Goal: Information Seeking & Learning: Learn about a topic

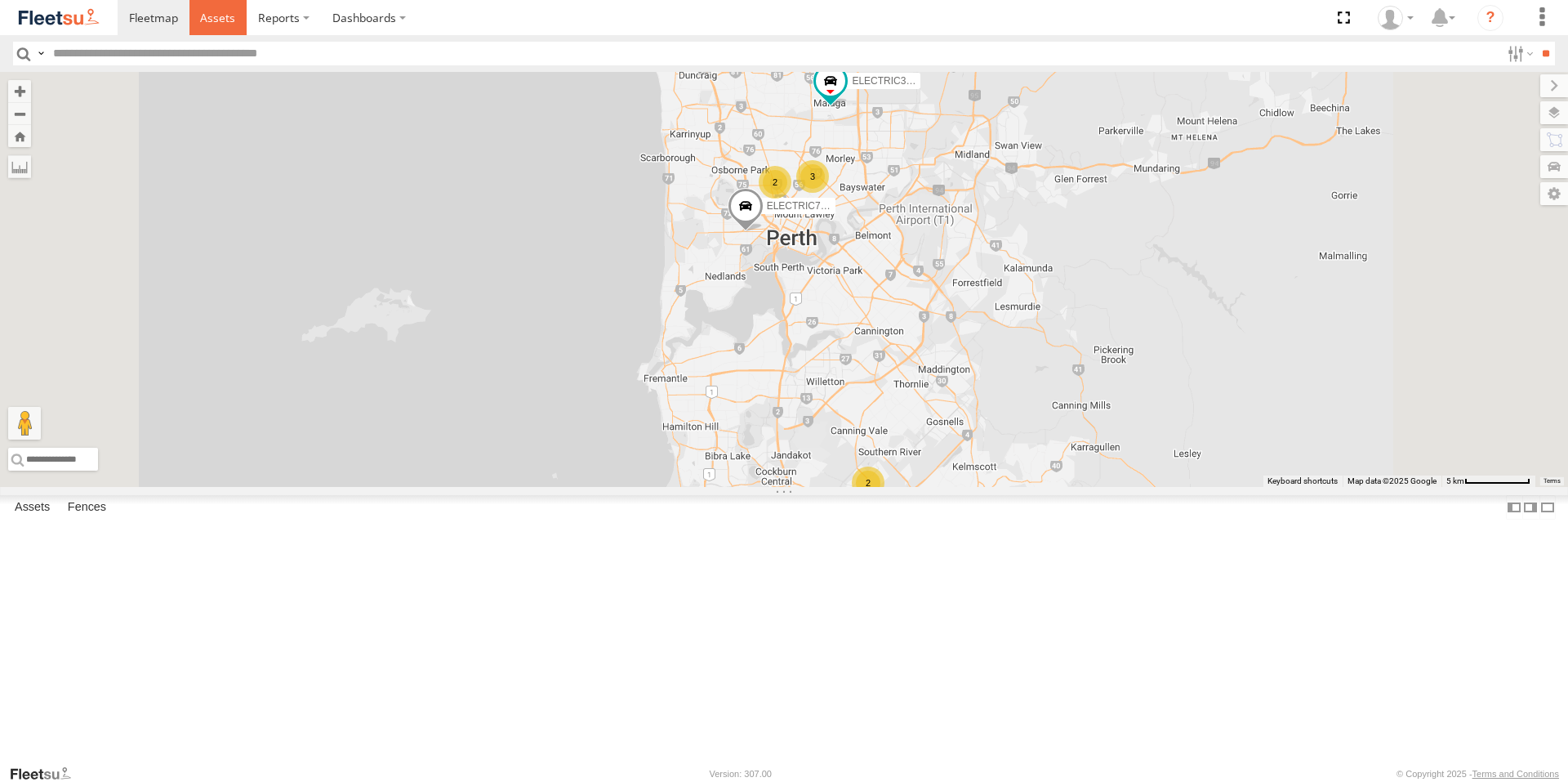
click at [238, 17] on link at bounding box center [218, 17] width 58 height 35
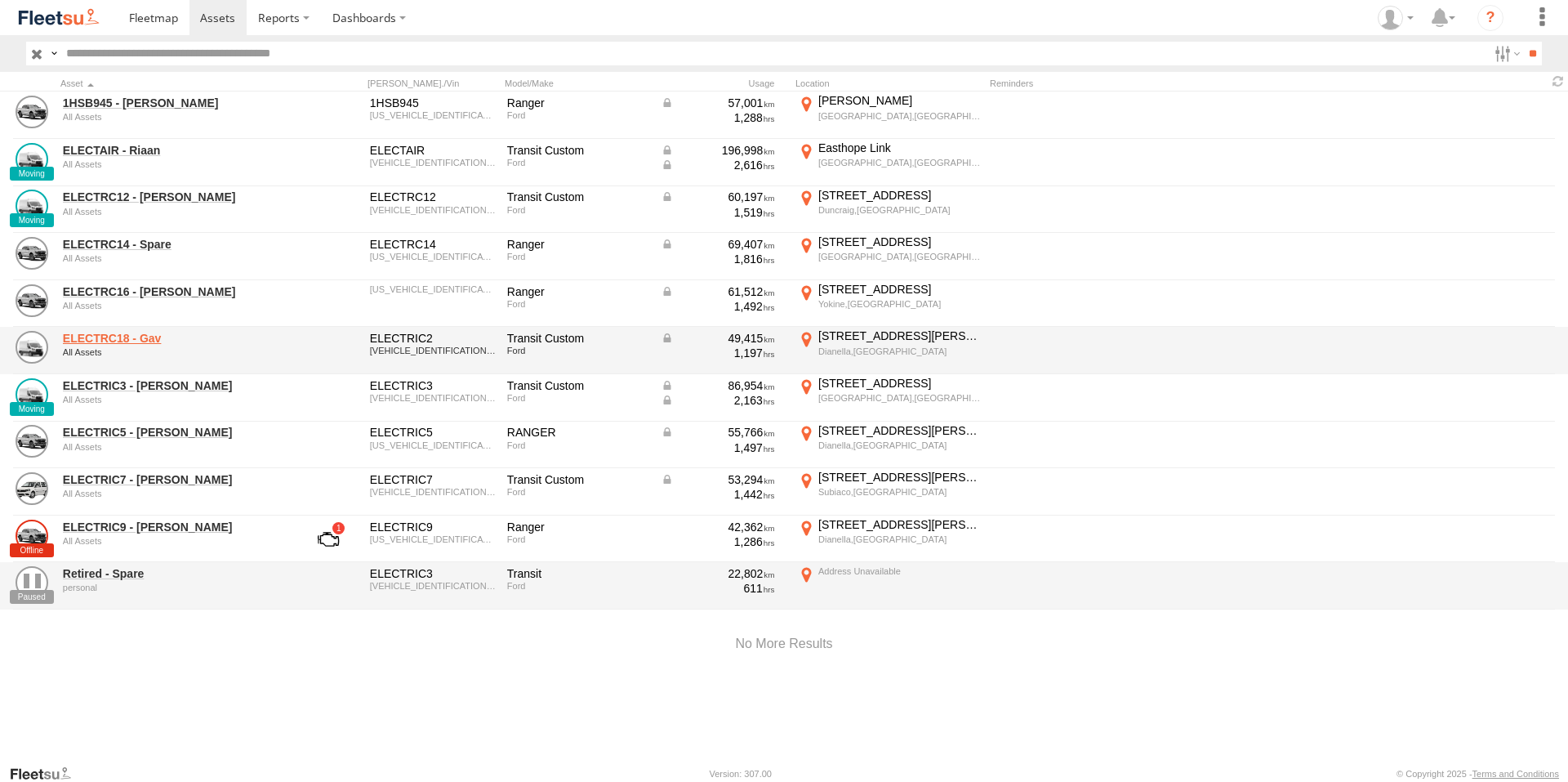
click at [160, 335] on link "ELECTRC18 - Gav" at bounding box center [174, 338] width 223 height 14
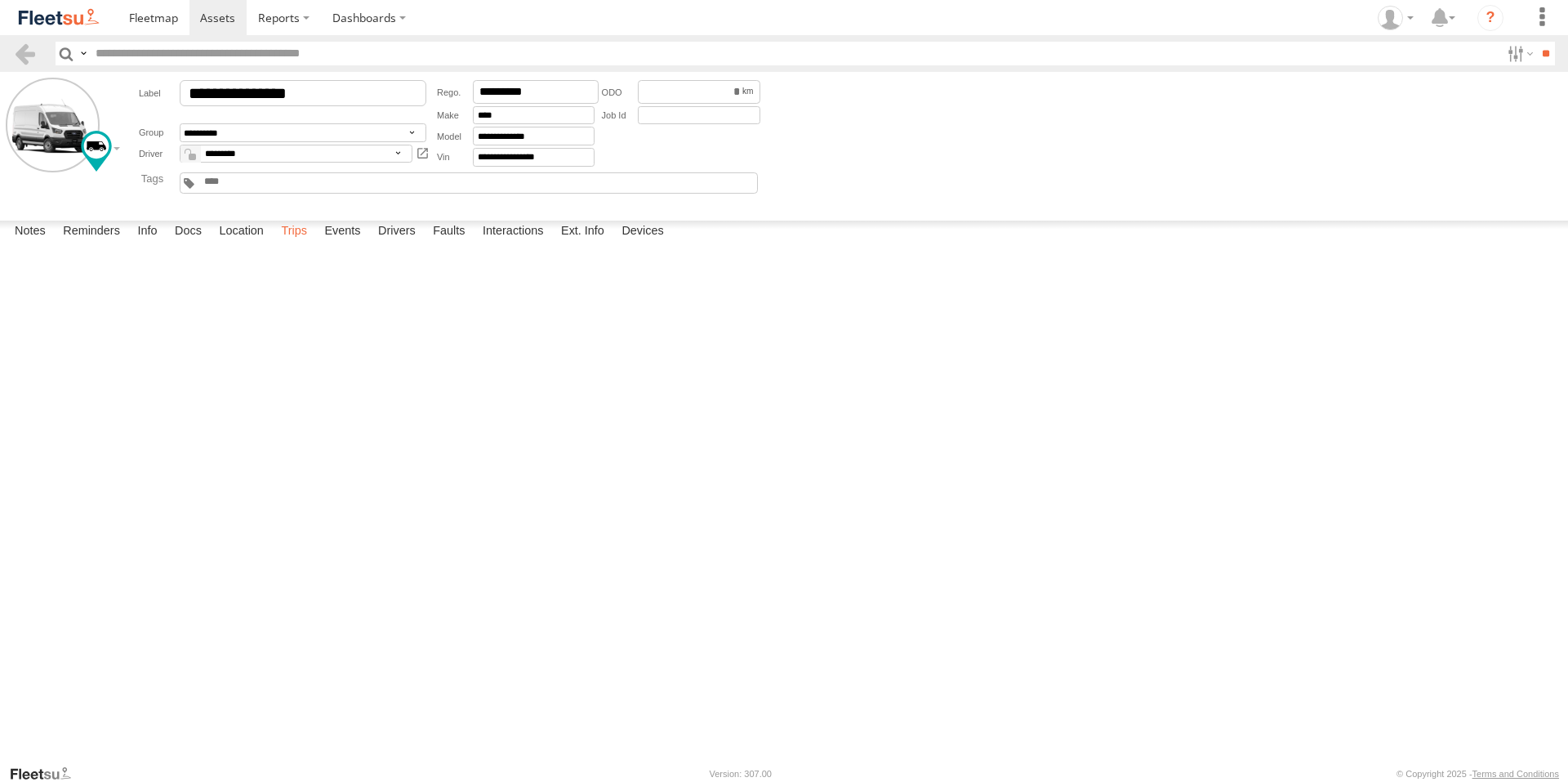
click at [285, 243] on label "Trips" at bounding box center [293, 232] width 42 height 22
click at [338, 243] on label "Events" at bounding box center [342, 232] width 52 height 22
click at [206, 22] on span at bounding box center [217, 17] width 35 height 15
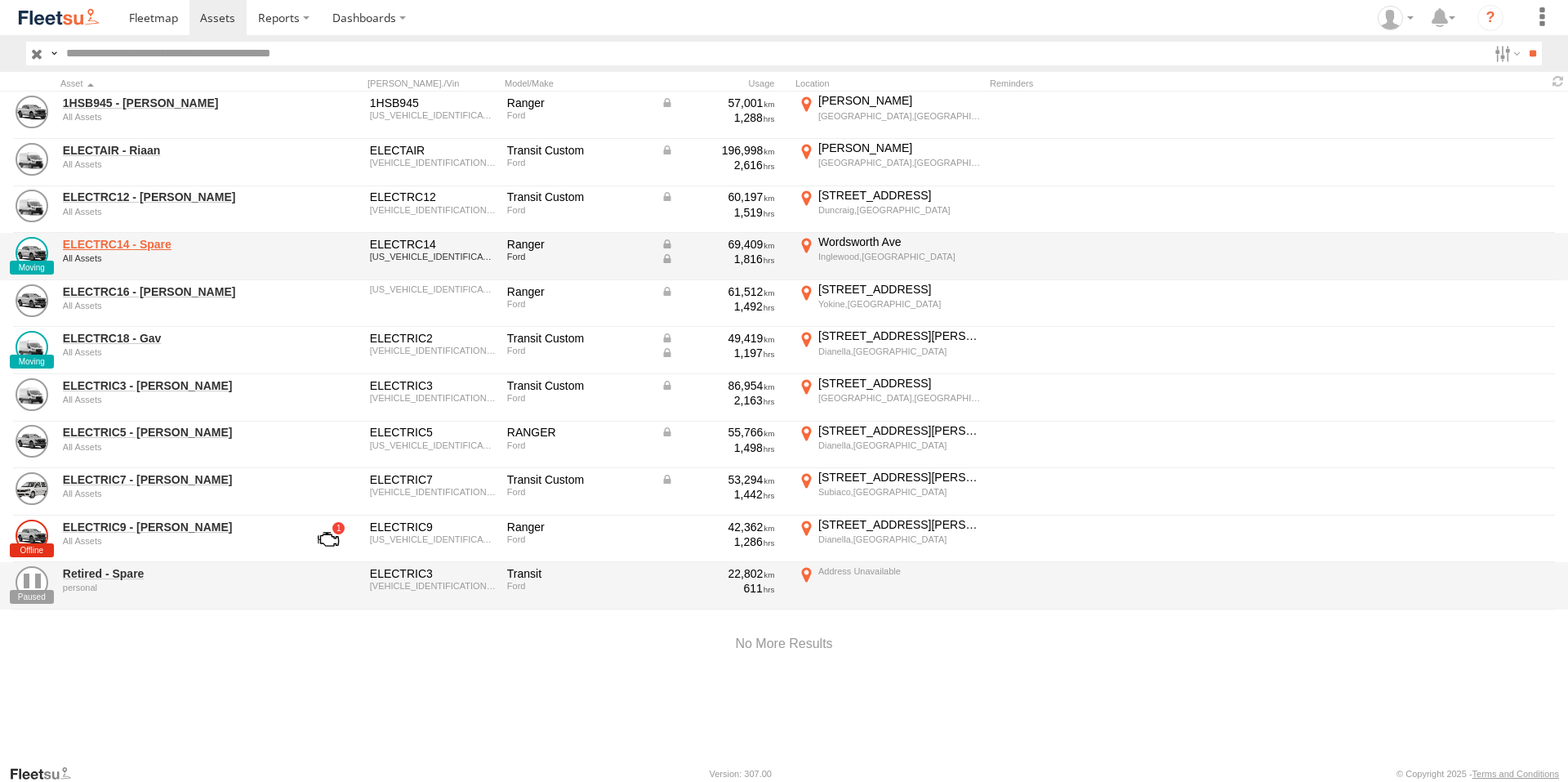
click at [129, 243] on link "ELECTRC14 - Spare" at bounding box center [174, 244] width 223 height 14
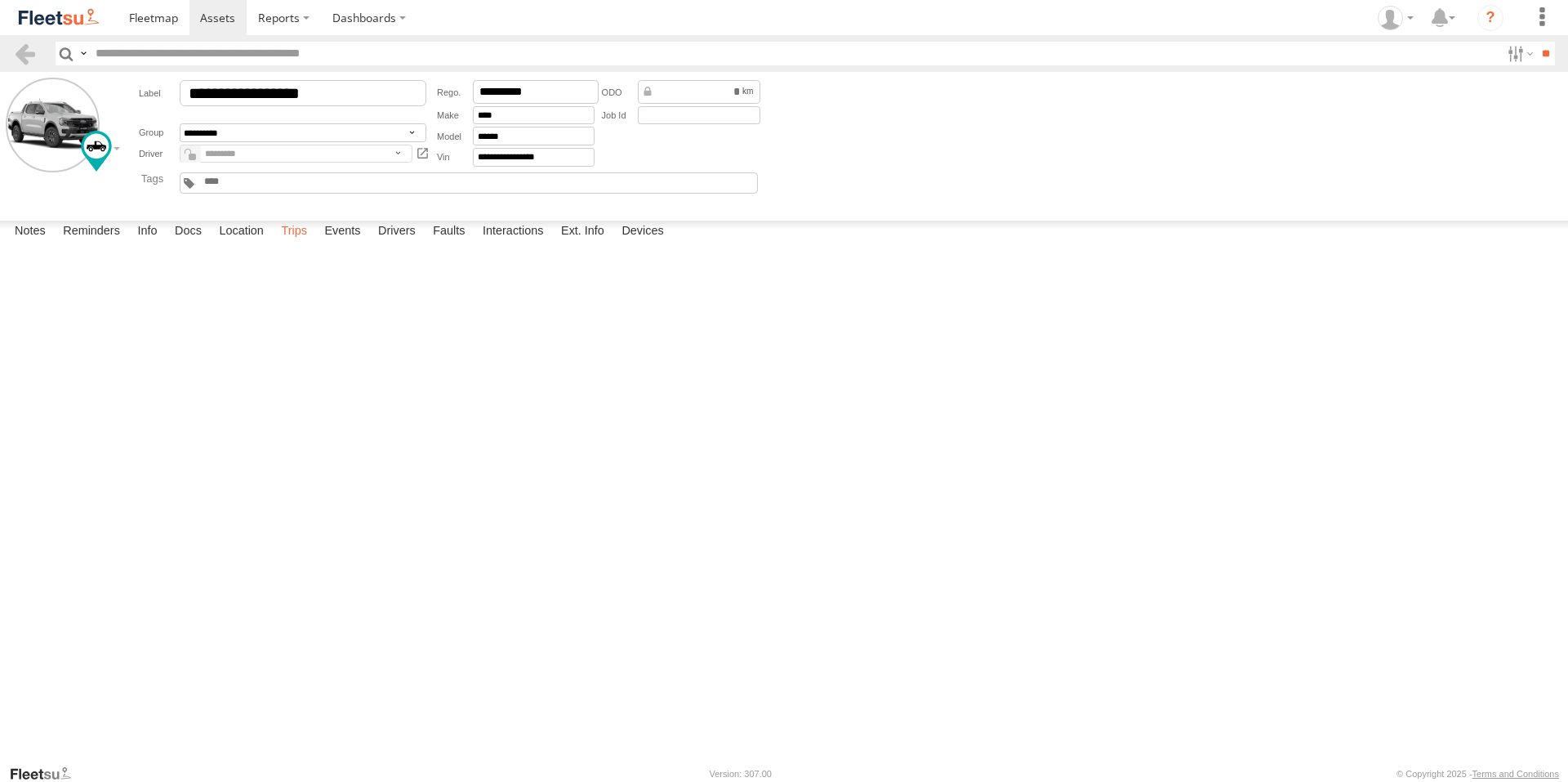
click at [313, 243] on label "Trips" at bounding box center [293, 232] width 42 height 22
click at [346, 243] on label "Events" at bounding box center [342, 232] width 52 height 22
click at [148, 22] on span at bounding box center [153, 17] width 49 height 15
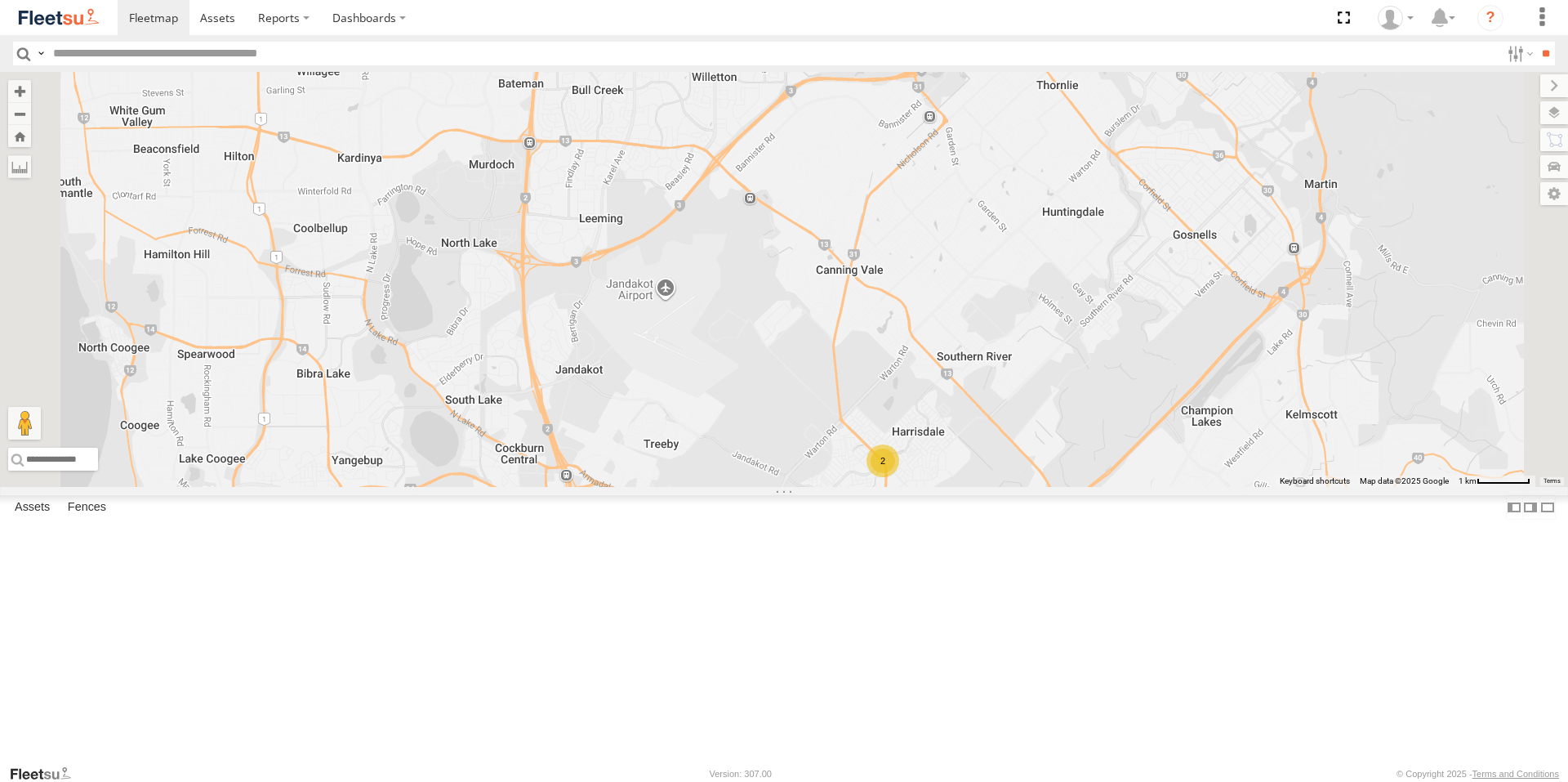
click at [899, 477] on div "2" at bounding box center [883, 461] width 32 height 32
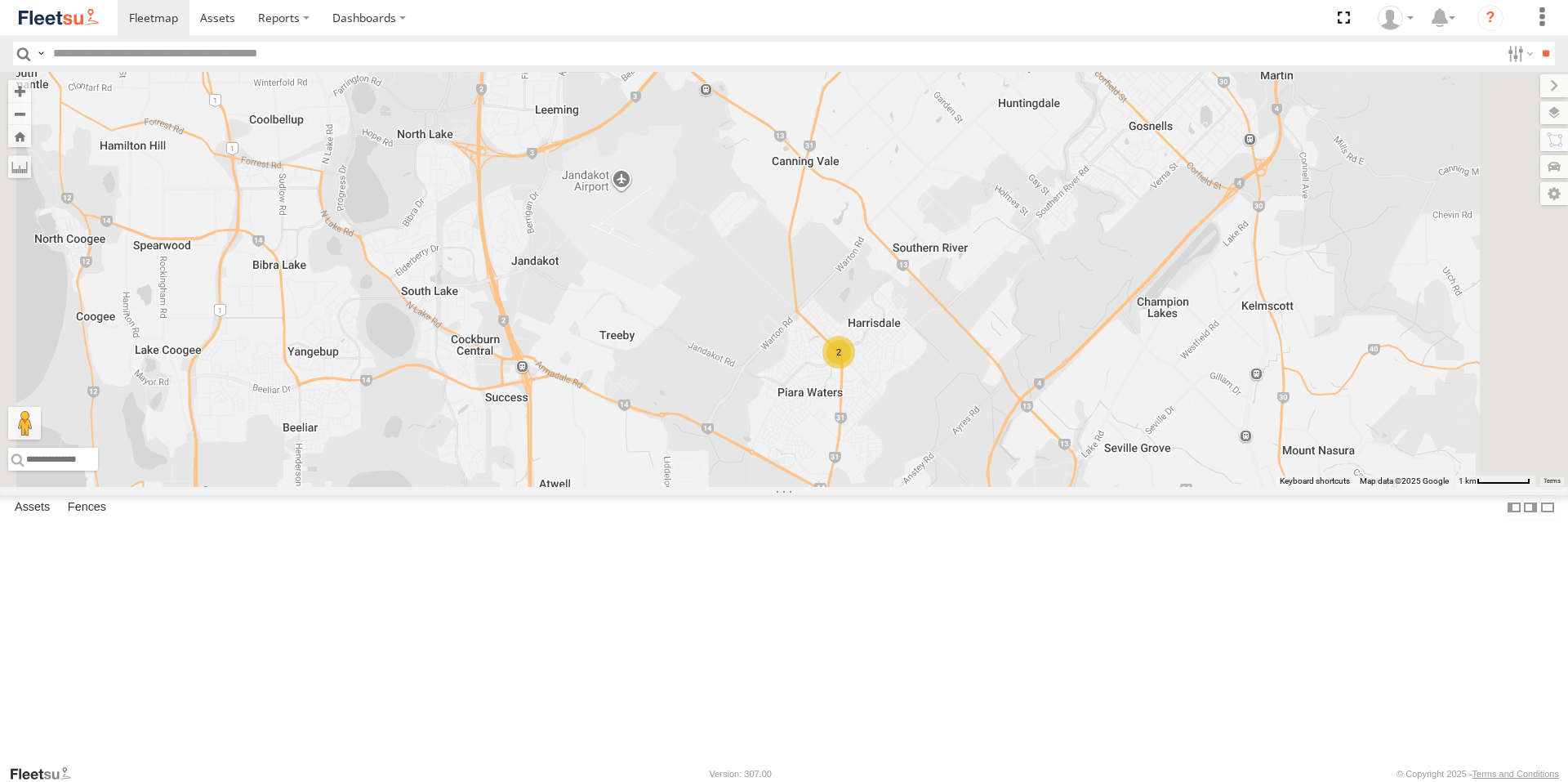
drag, startPoint x: 1163, startPoint y: 625, endPoint x: 1130, endPoint y: 558, distance: 74.7
click at [1130, 487] on div "ELECTRIC7 - John ELECTRIC3 - Leo ELECTRC18 - Gav ELECTRC16 - Johnny ELECTRC12 -…" at bounding box center [784, 279] width 1568 height 415
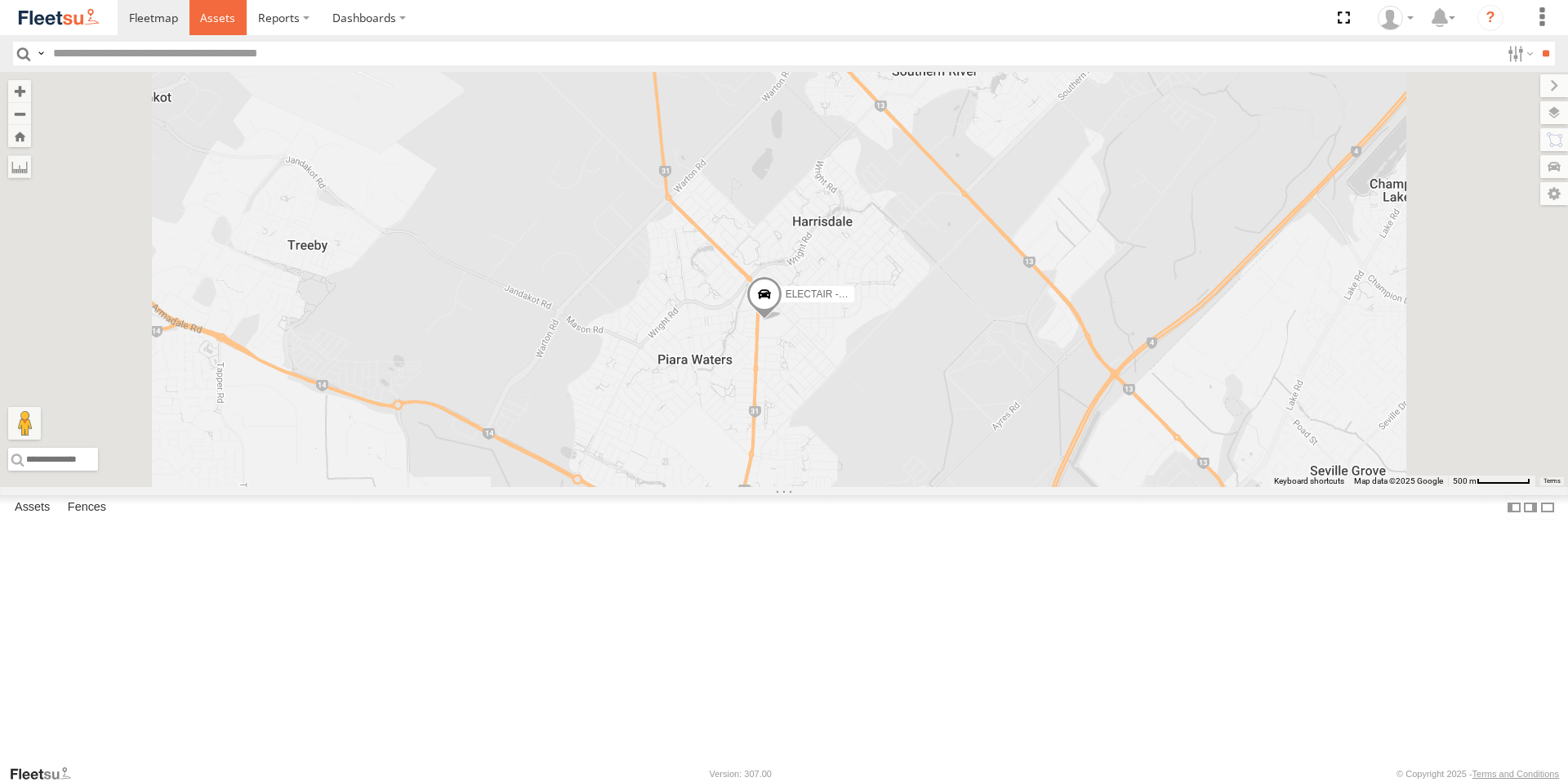
click at [205, 24] on span at bounding box center [217, 17] width 35 height 15
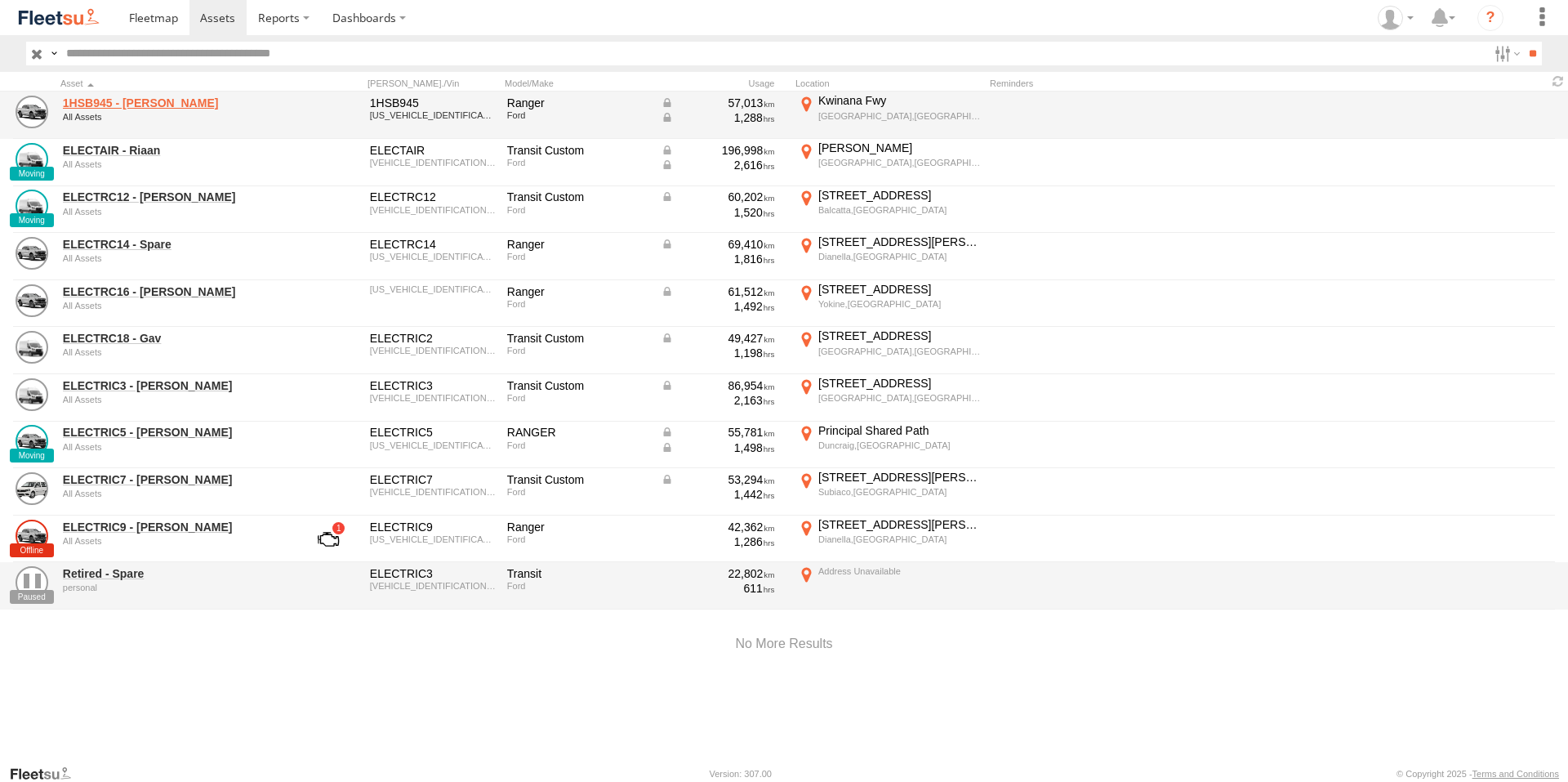
click at [110, 106] on link "1HSB945 - [PERSON_NAME]" at bounding box center [174, 102] width 223 height 14
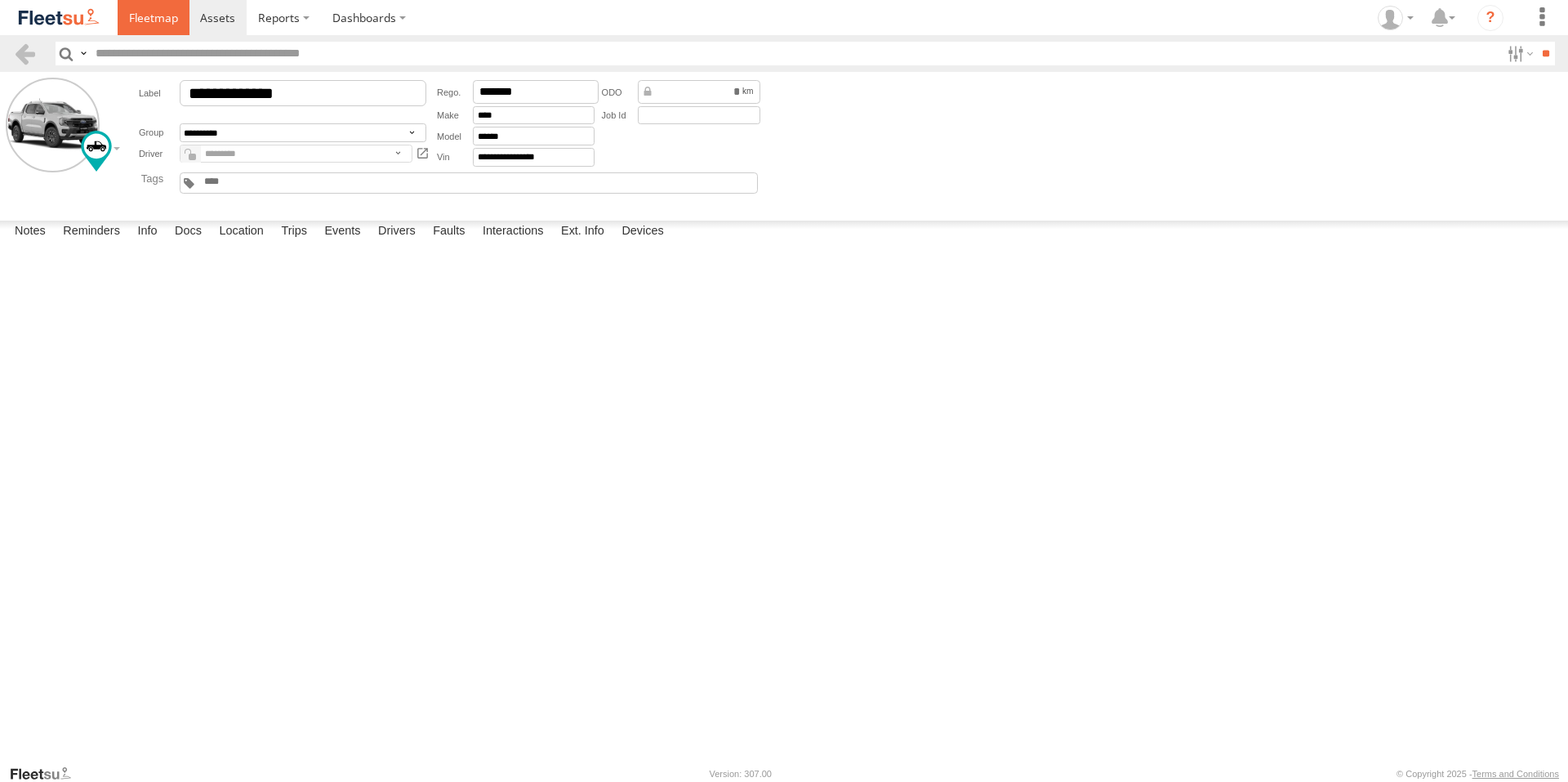
click at [164, 22] on span at bounding box center [153, 17] width 49 height 15
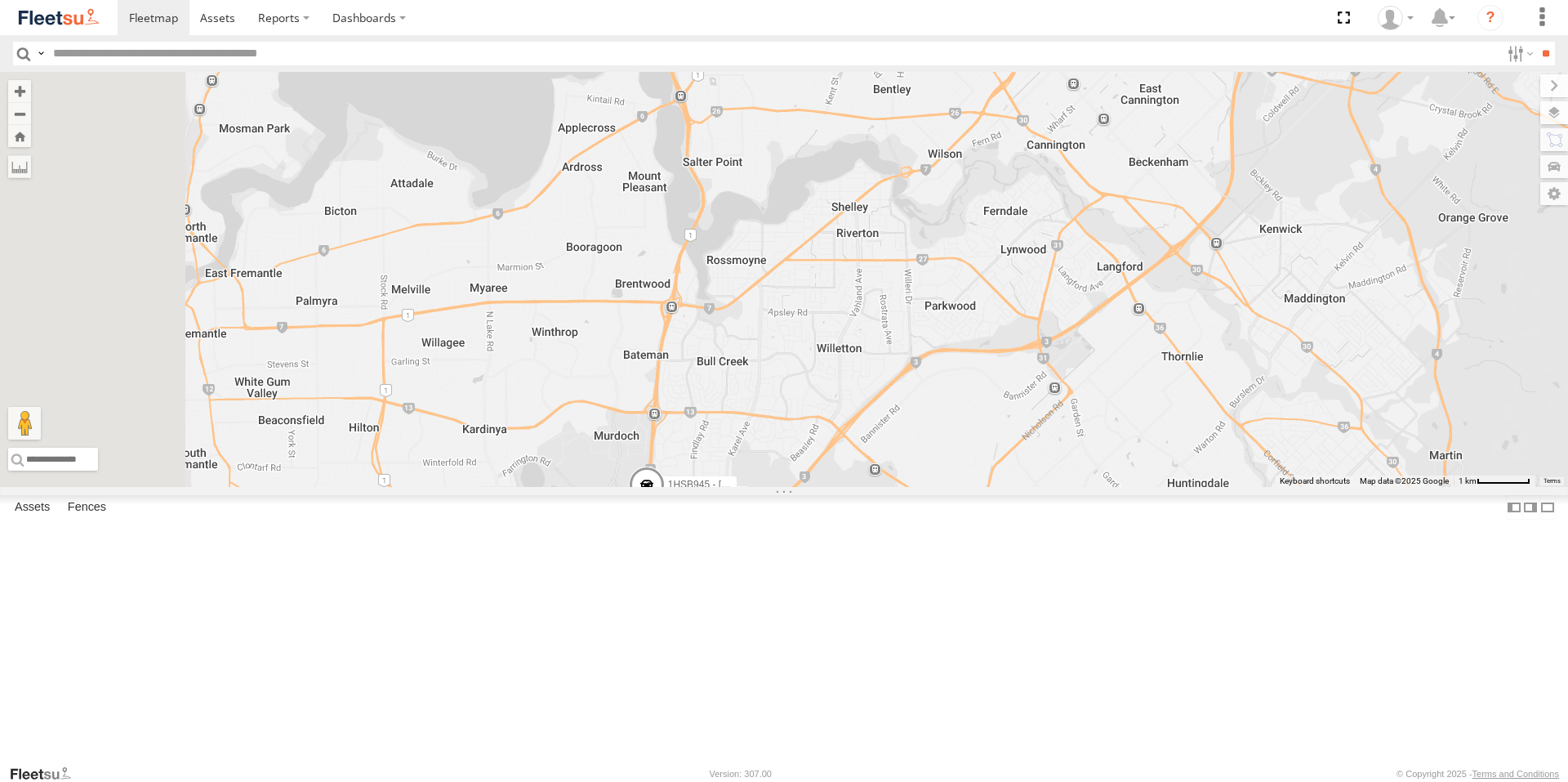
drag, startPoint x: 849, startPoint y: 698, endPoint x: 977, endPoint y: 643, distance: 139.3
click at [977, 487] on div "ELECTRIC7 - [PERSON_NAME] ELECTRIC3 - [PERSON_NAME] ELECTRC18 - Gav 1HSB945 - B…" at bounding box center [784, 279] width 1568 height 415
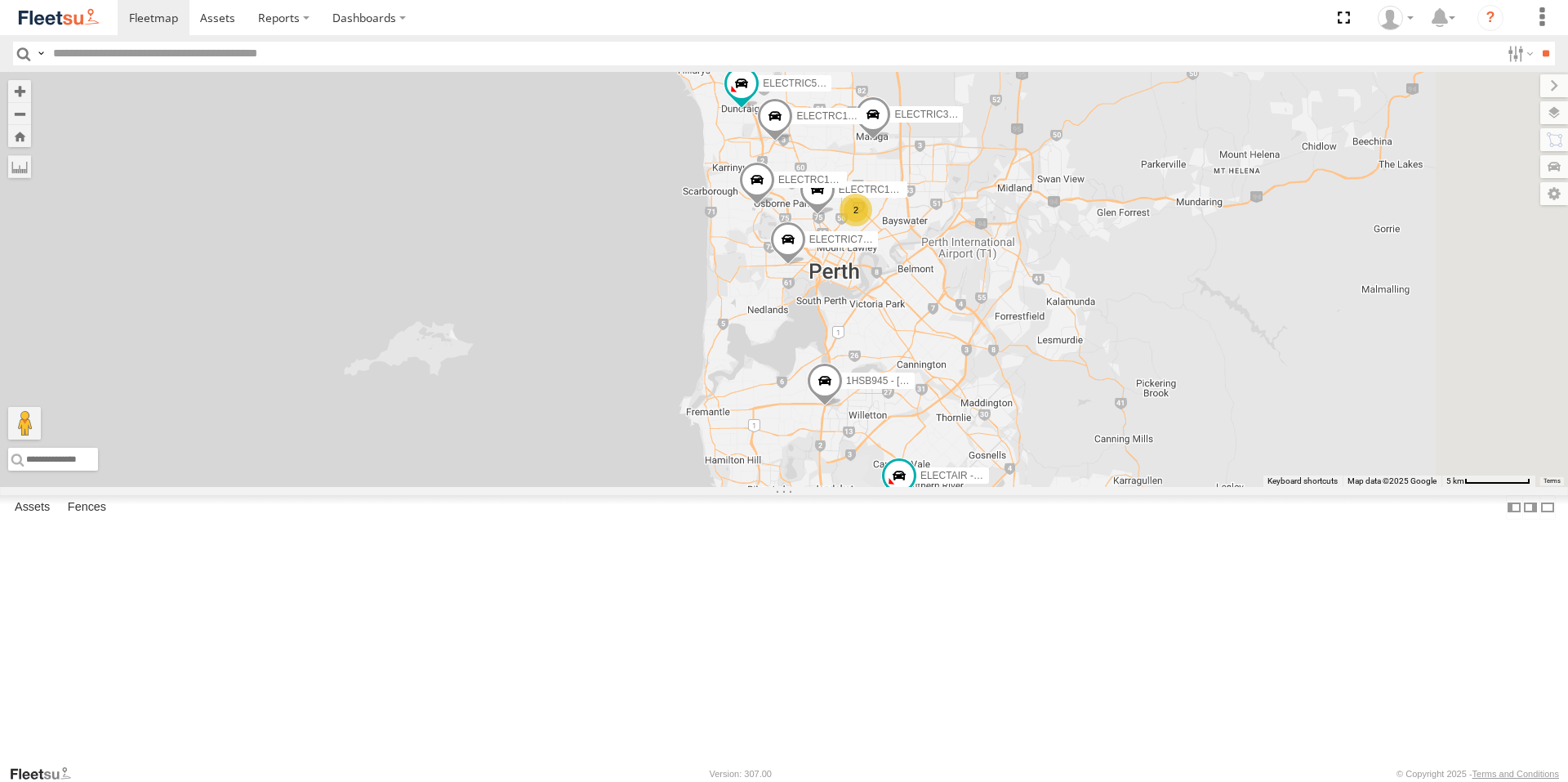
drag, startPoint x: 1022, startPoint y: 317, endPoint x: 957, endPoint y: 444, distance: 142.7
click at [957, 444] on div "ELECTRIC7 - John ELECTRIC5 - George ELECTRIC3 - Leo ELECTRC18 - Gav ELECTRC16 -…" at bounding box center [784, 279] width 1568 height 415
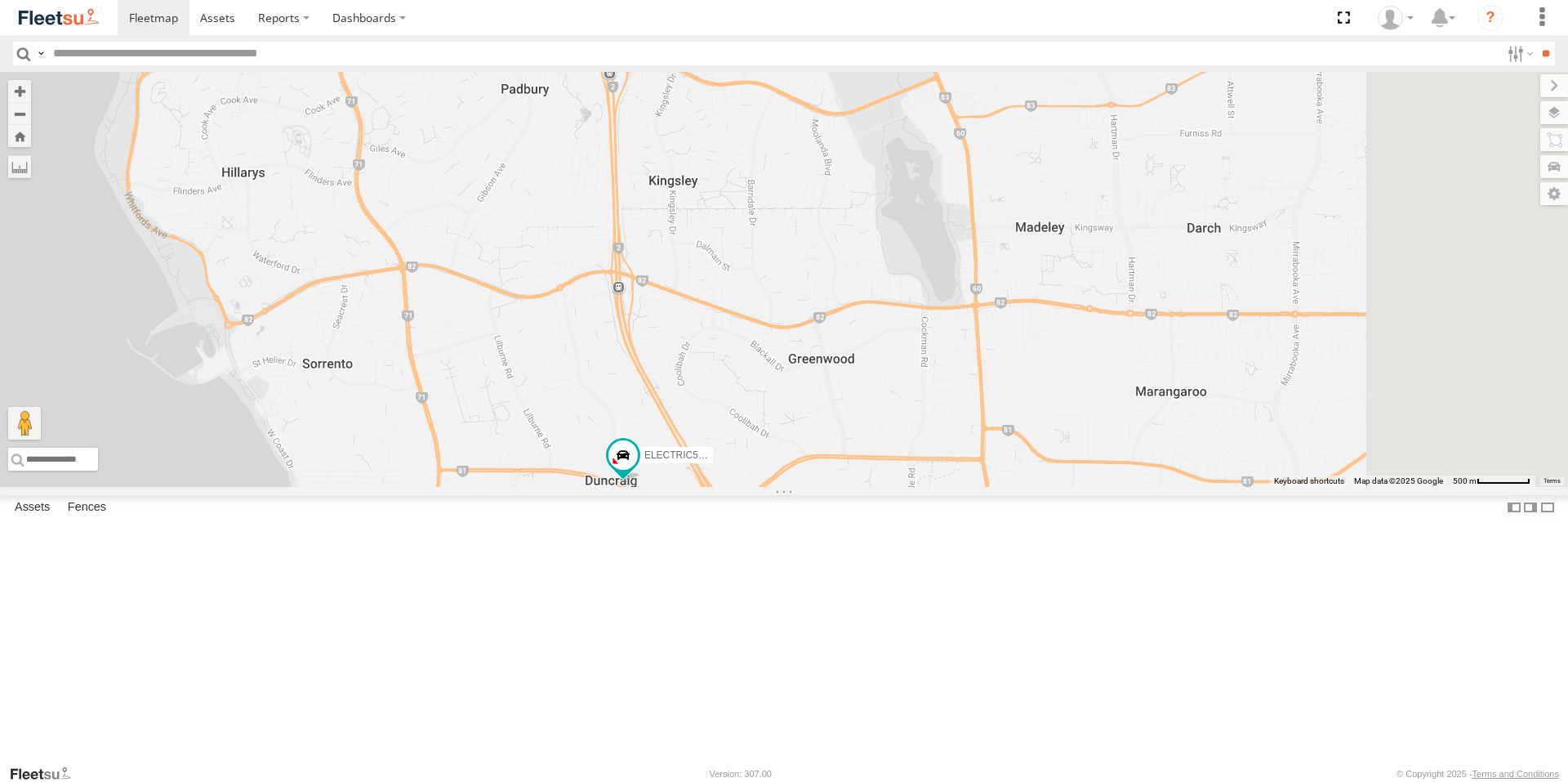
drag, startPoint x: 844, startPoint y: 275, endPoint x: 751, endPoint y: 236, distance: 100.8
click at [751, 236] on div "ELECTRIC7 - John ELECTRIC5 - George ELECTRIC3 - Leo ELECTRC18 - Gav ELECTRC16 -…" at bounding box center [784, 279] width 1568 height 415
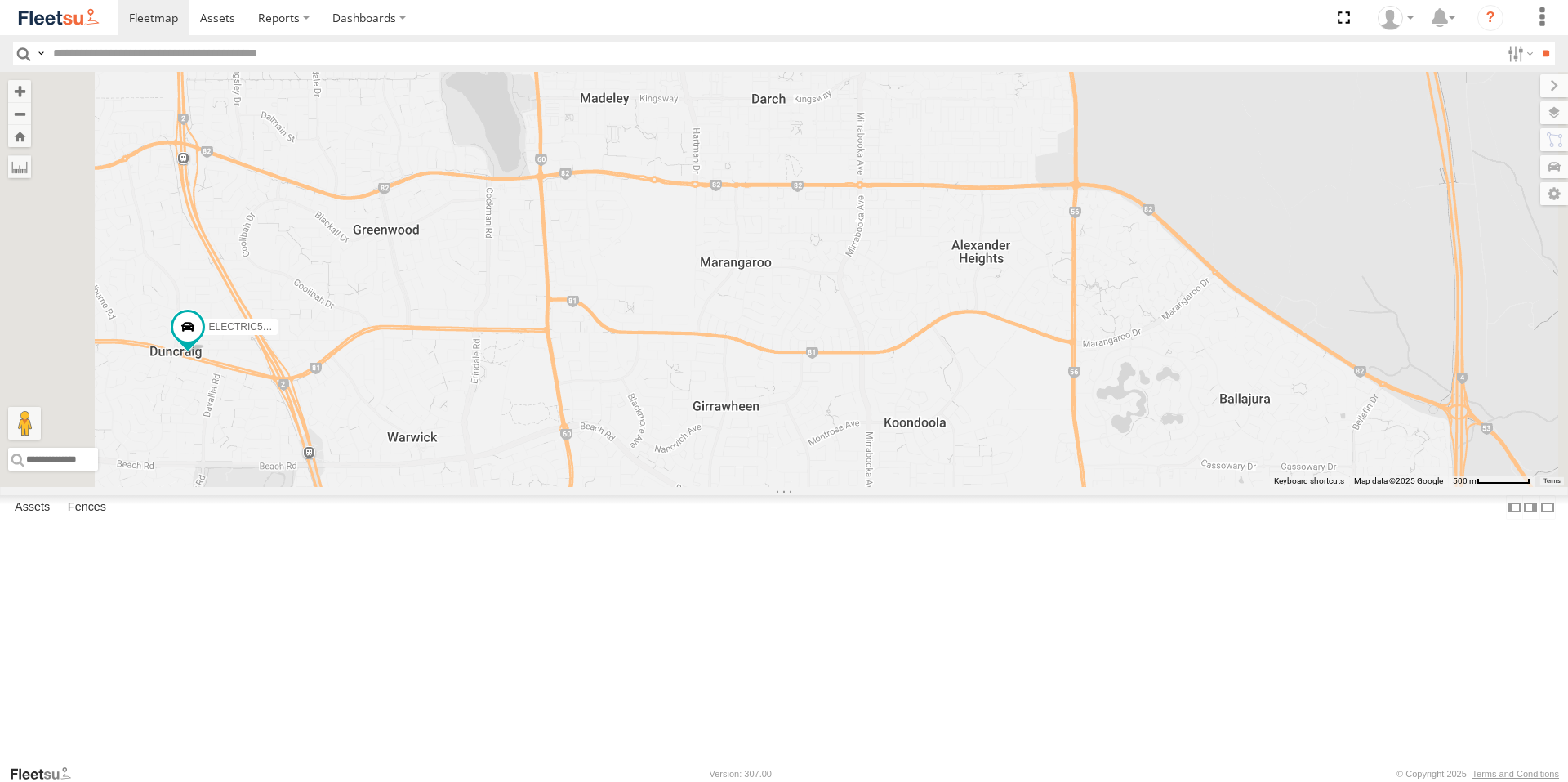
drag, startPoint x: 671, startPoint y: 510, endPoint x: 816, endPoint y: 517, distance: 145.2
click at [815, 487] on div "ELECTRIC7 - John ELECTRIC5 - George ELECTRIC3 - Leo ELECTRC18 - Gav ELECTRC16 -…" at bounding box center [784, 279] width 1568 height 415
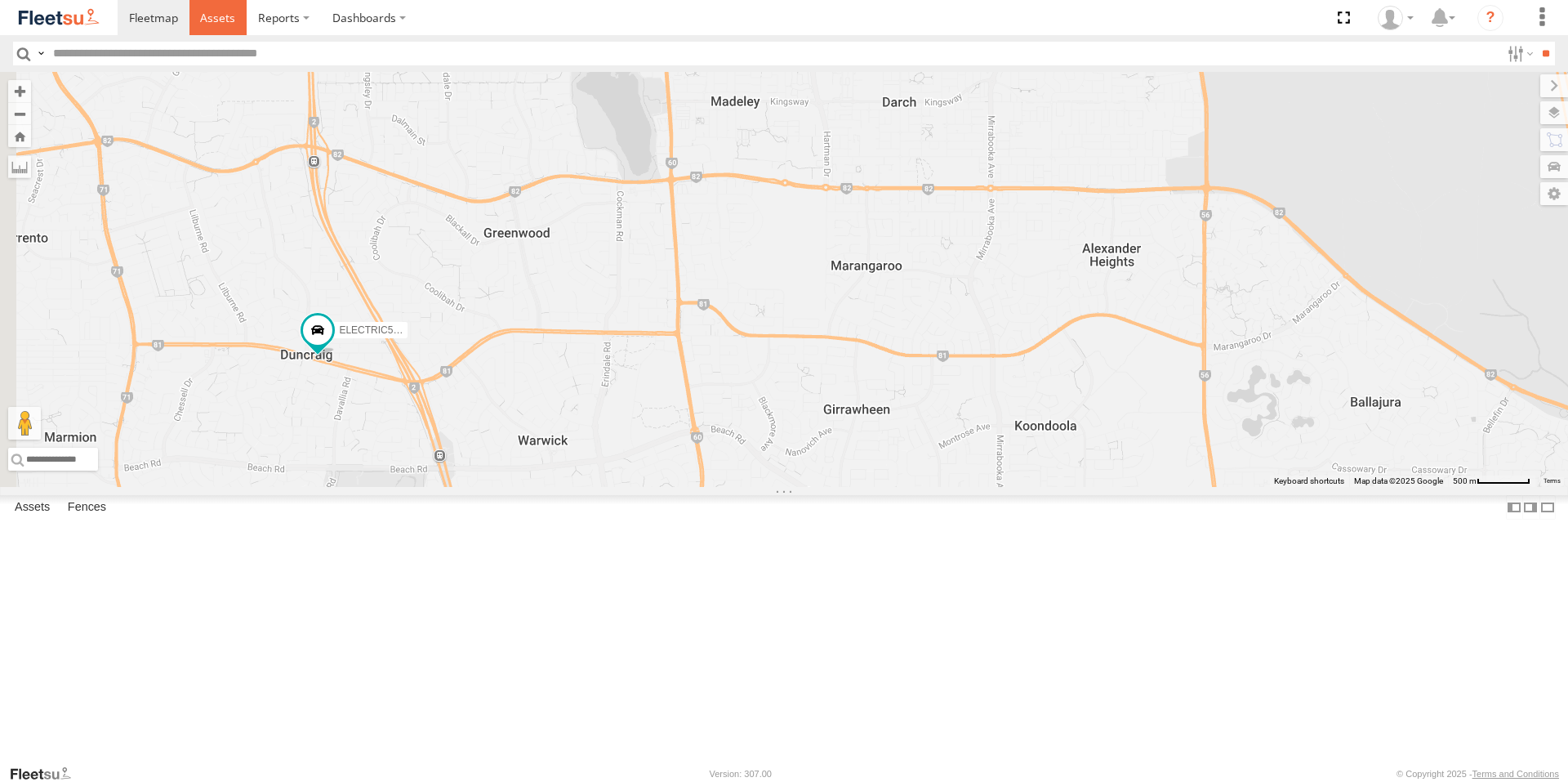
click at [207, 19] on span at bounding box center [217, 17] width 35 height 15
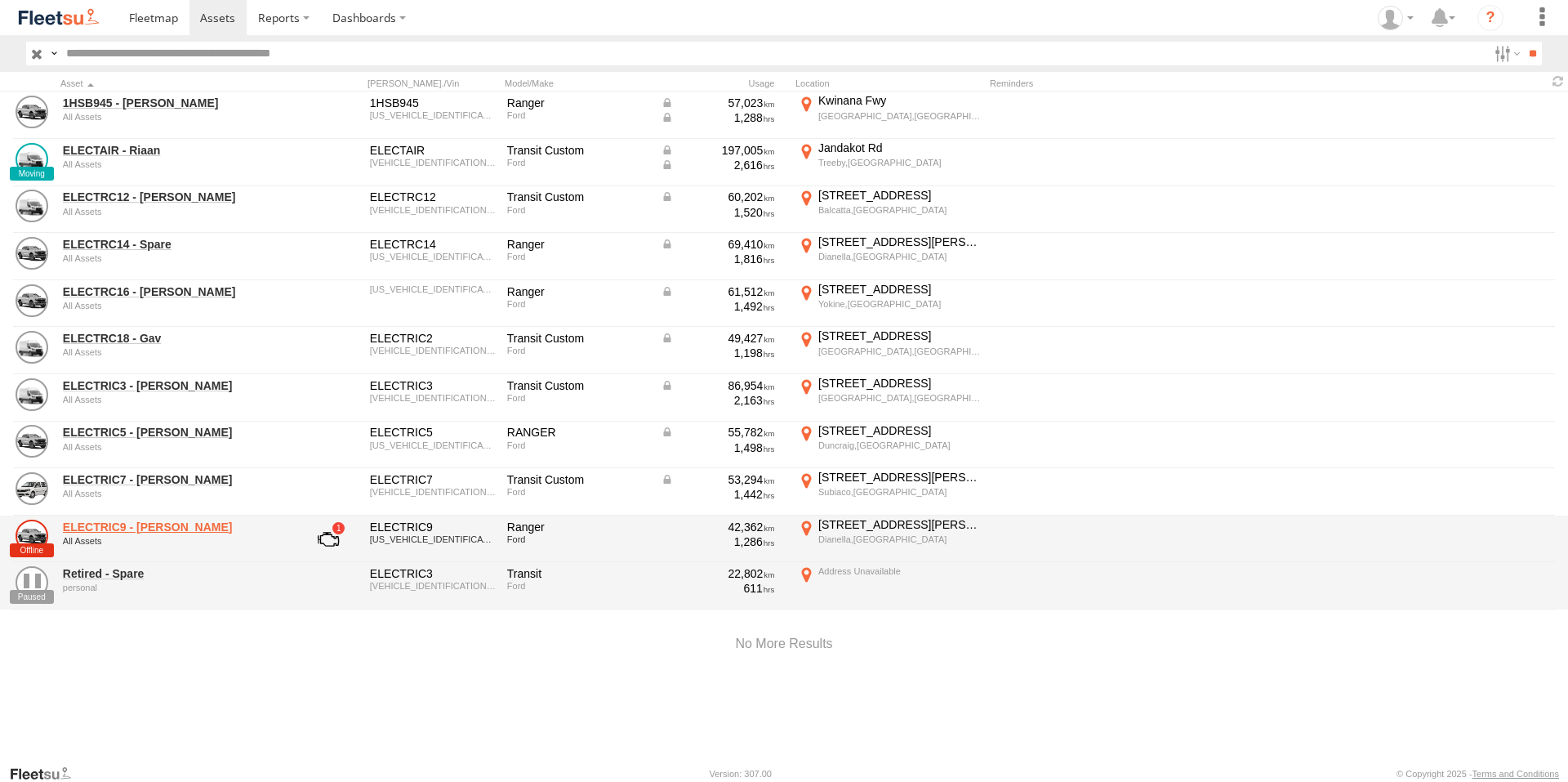
click at [131, 523] on link "ELECTRIC9 - [PERSON_NAME]" at bounding box center [174, 527] width 223 height 14
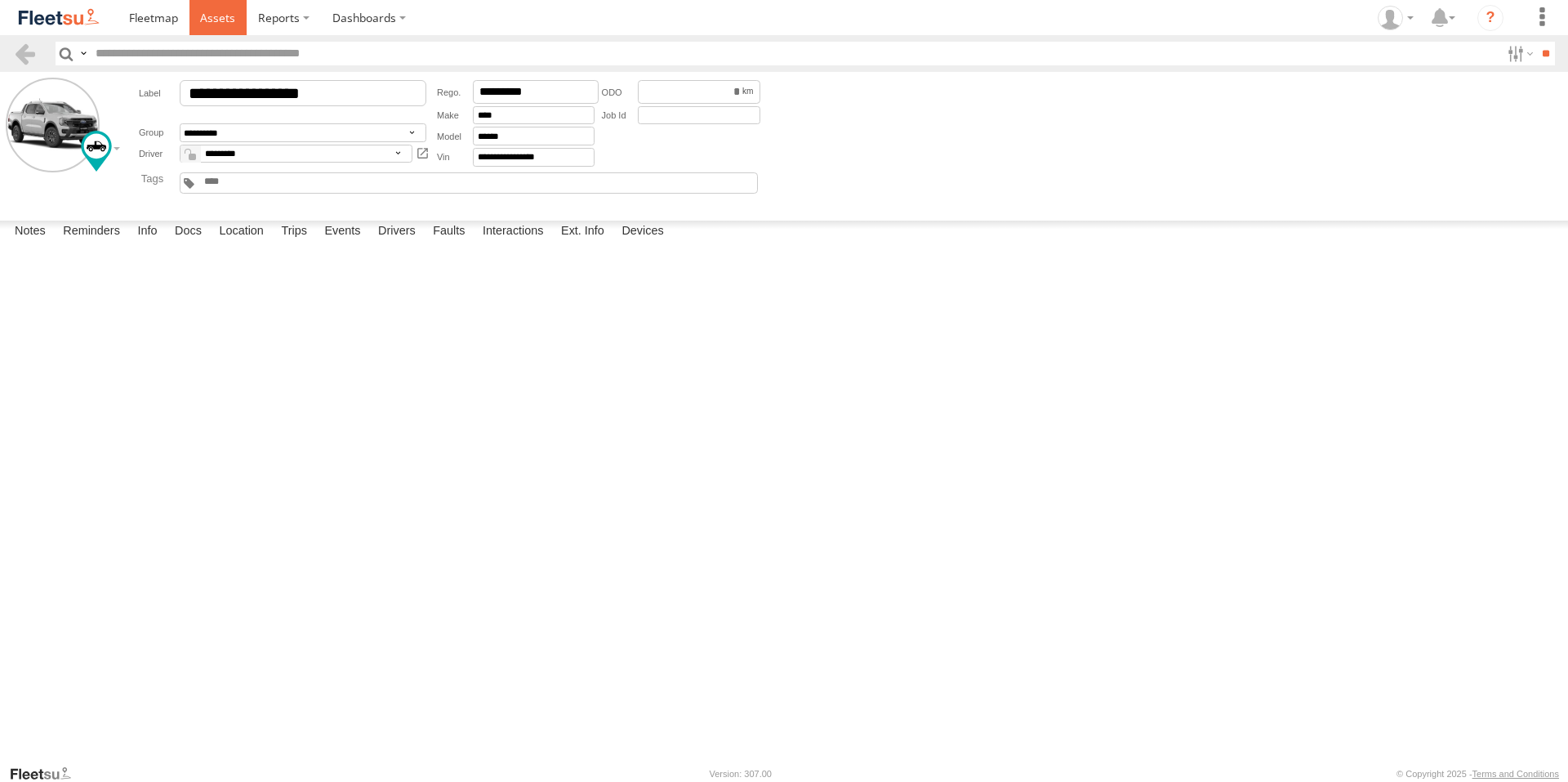
click at [231, 16] on span at bounding box center [217, 17] width 35 height 15
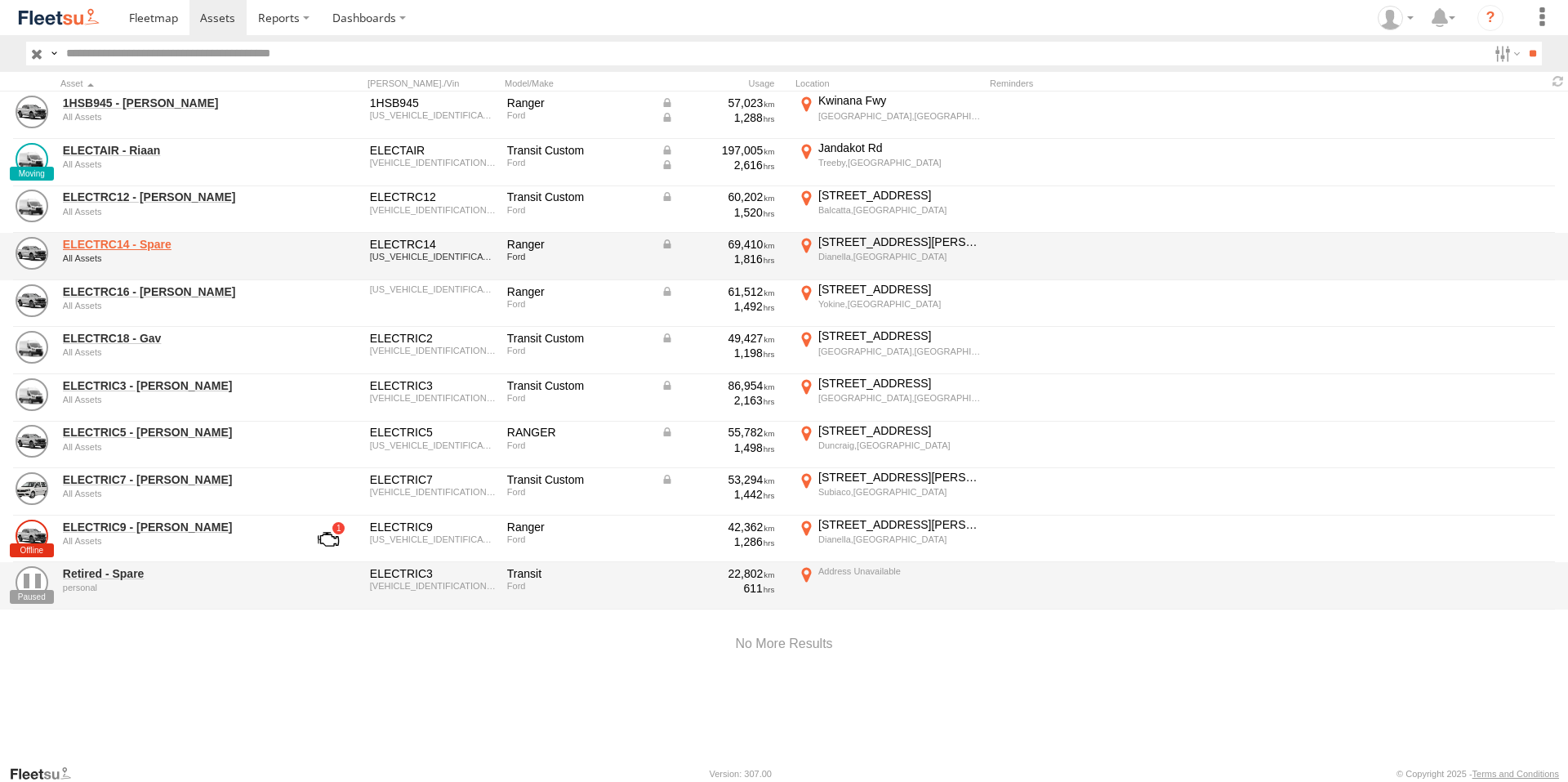
click at [115, 239] on link "ELECTRC14 - Spare" at bounding box center [174, 244] width 223 height 14
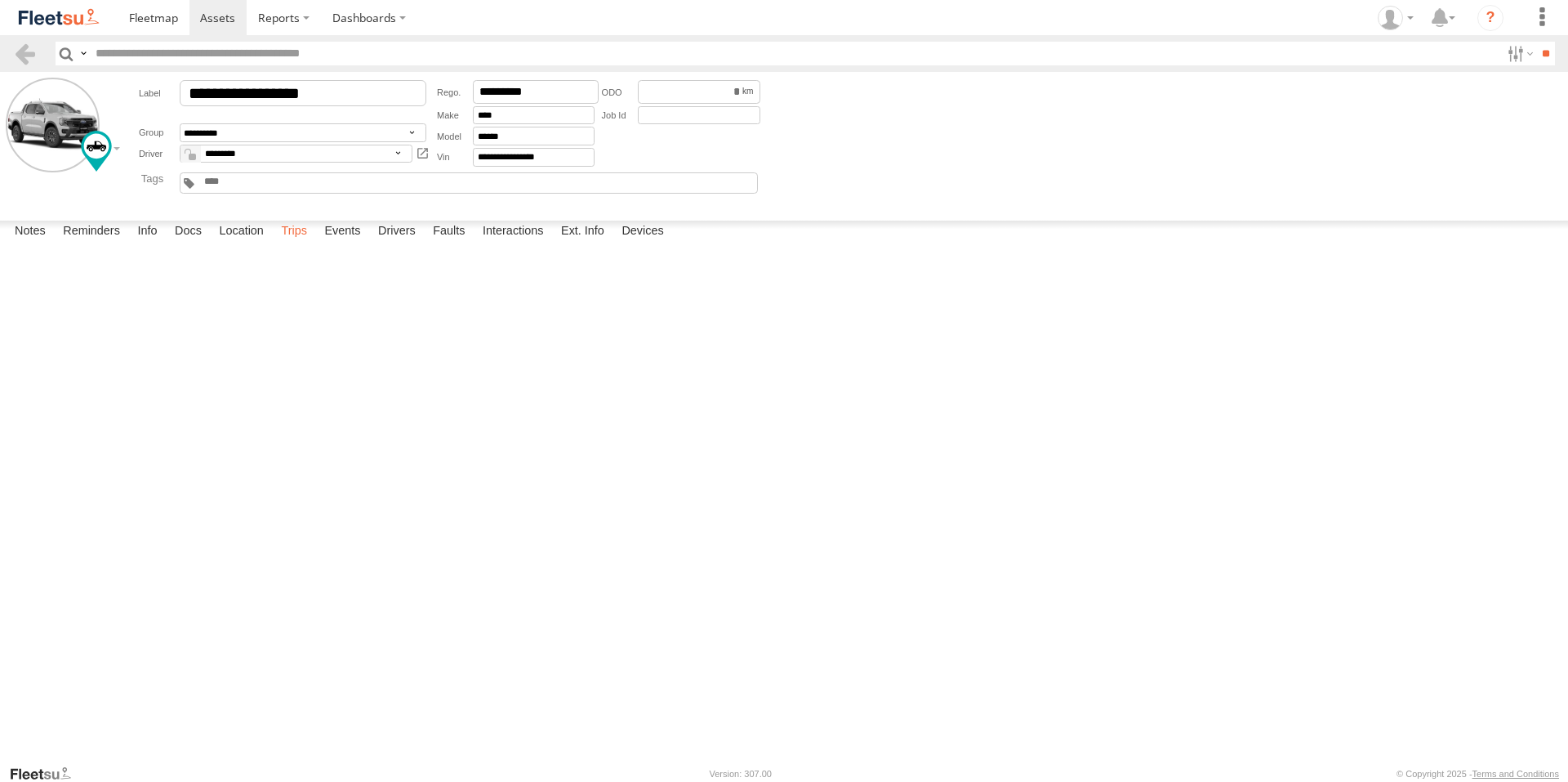
click at [299, 243] on label "Trips" at bounding box center [293, 232] width 42 height 22
click at [205, 23] on span at bounding box center [217, 17] width 35 height 15
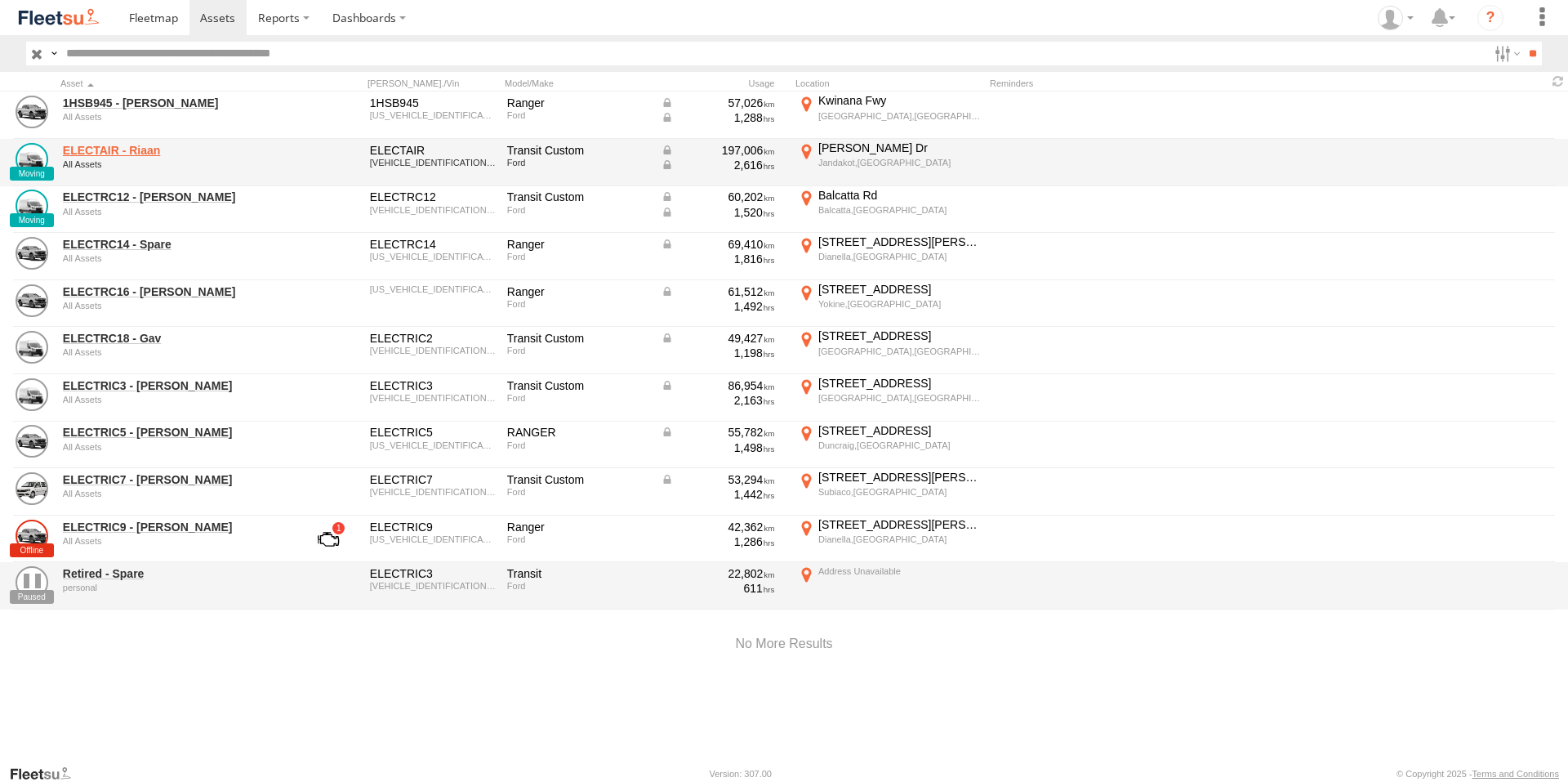
click at [132, 152] on link "ELECTAIR - Riaan" at bounding box center [174, 150] width 223 height 14
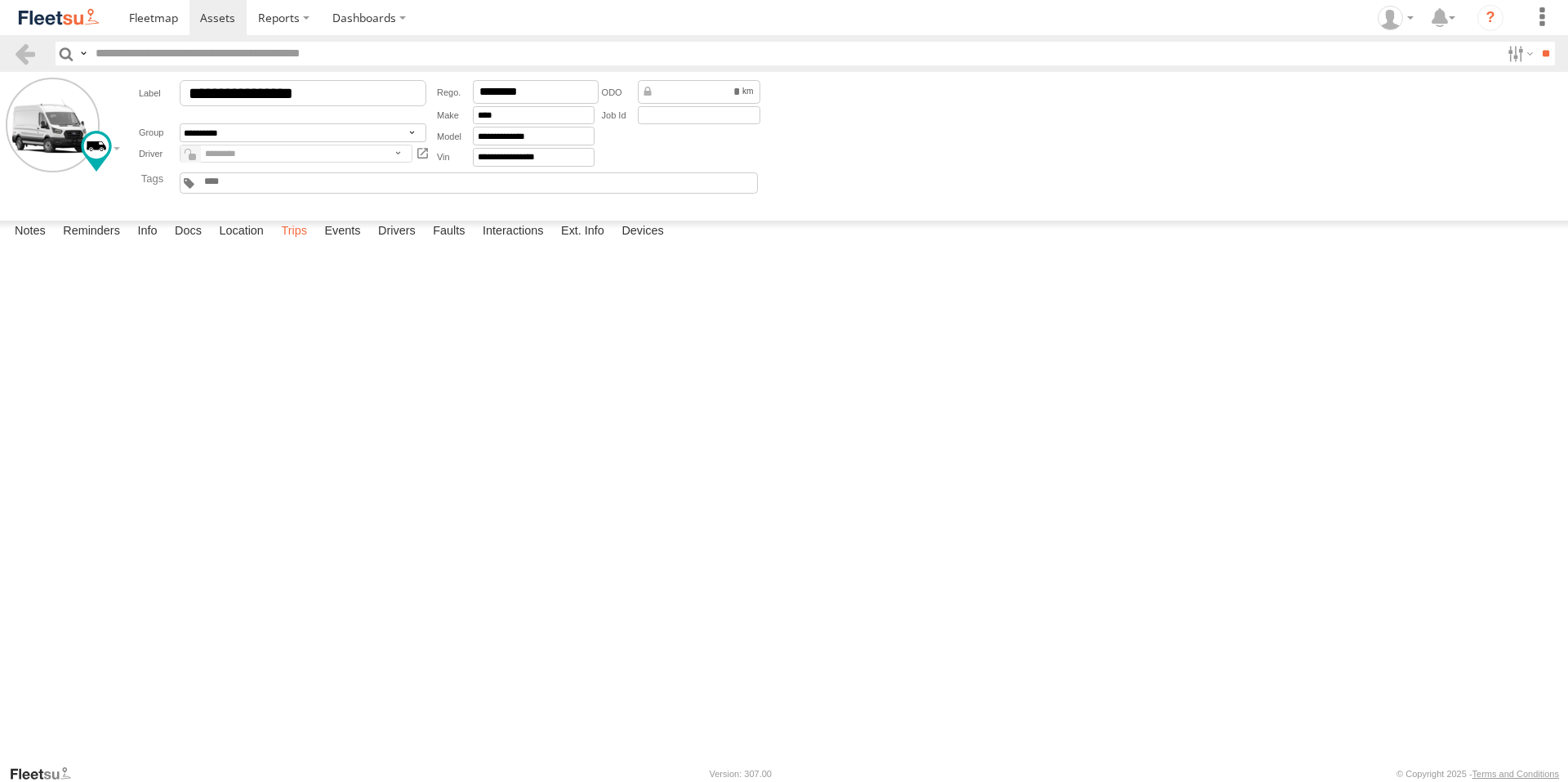
click at [301, 243] on label "Trips" at bounding box center [293, 232] width 42 height 22
click at [0, 0] on label "[GEOGRAPHIC_DATA] -32.4953 115.74523" at bounding box center [0, 0] width 0 height 0
click at [0, 0] on img "Click to see this area on Google Maps" at bounding box center [0, 0] width 0 height 0
click at [0, 0] on label "×" at bounding box center [0, 0] width 0 height 0
click at [0, 0] on label "[STREET_ADDRESS][PERSON_NAME] 115.8686" at bounding box center [0, 0] width 0 height 0
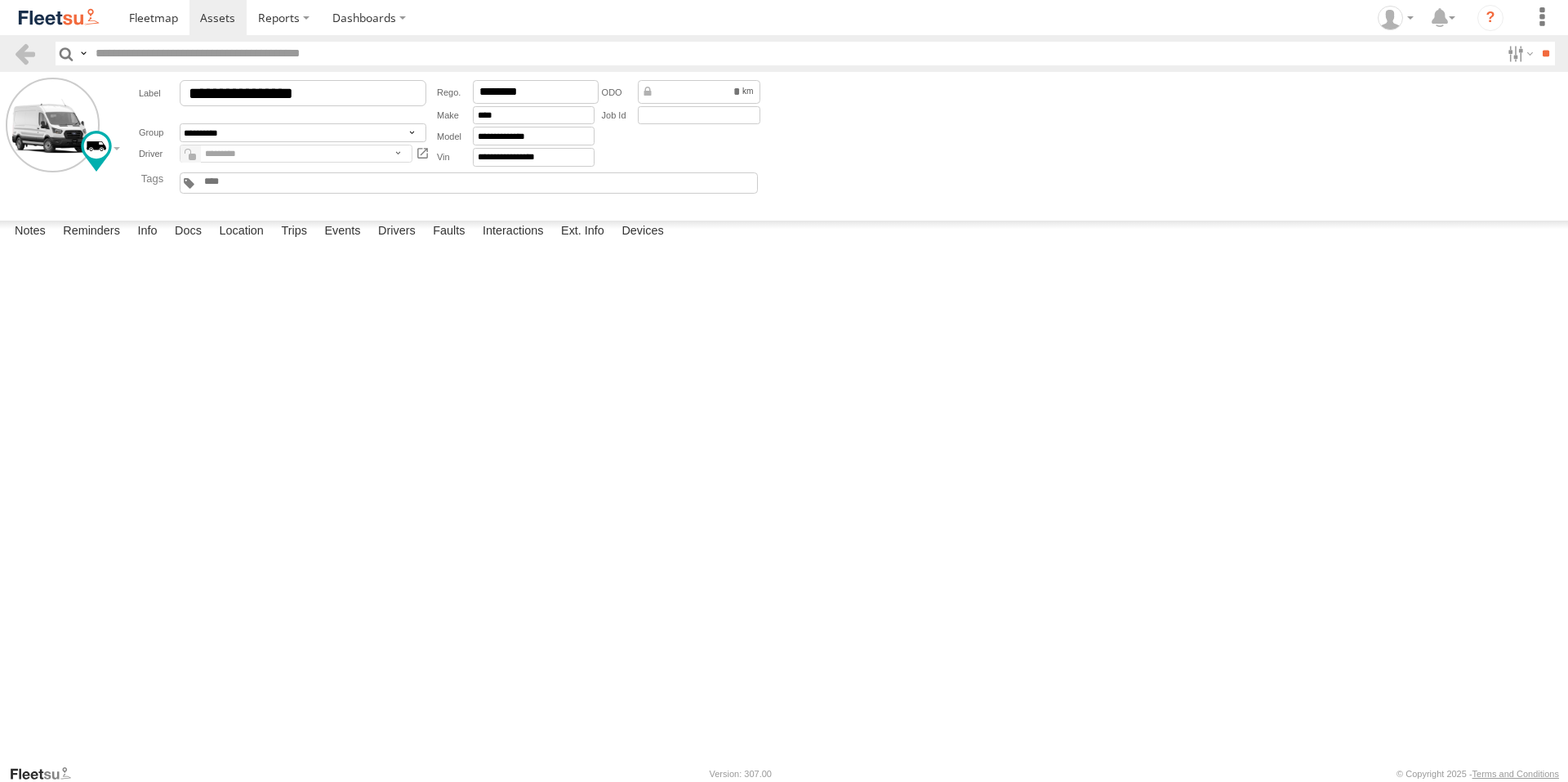
click at [0, 0] on img "Click to see this area on Google Maps" at bounding box center [0, 0] width 0 height 0
click at [0, 0] on label "×" at bounding box center [0, 0] width 0 height 0
click at [355, 243] on label "Events" at bounding box center [342, 232] width 52 height 22
click at [295, 243] on label "Trips" at bounding box center [293, 232] width 42 height 22
